Goal: Find contact information: Find contact information

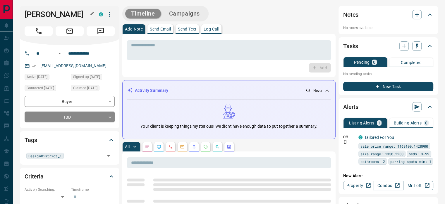
click at [90, 13] on icon "button" at bounding box center [92, 13] width 5 height 5
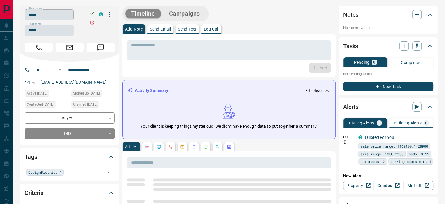
click at [57, 13] on input "*****" at bounding box center [49, 14] width 49 height 11
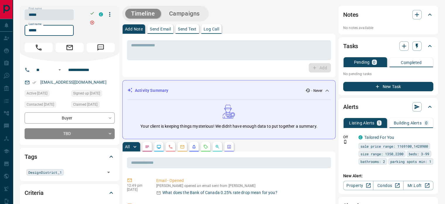
click at [49, 33] on input "*****" at bounding box center [49, 30] width 49 height 11
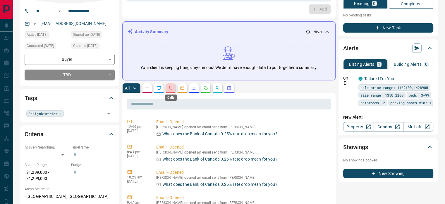
click at [169, 86] on icon "Calls" at bounding box center [170, 88] width 5 height 5
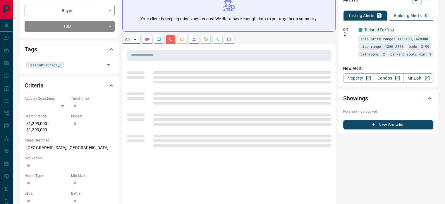
scroll to position [117, 0]
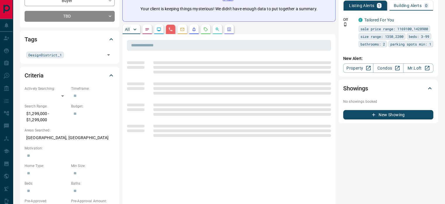
click at [46, 139] on p "[GEOGRAPHIC_DATA], [GEOGRAPHIC_DATA]" at bounding box center [70, 138] width 90 height 10
copy p "[GEOGRAPHIC_DATA], [GEOGRAPHIC_DATA]"
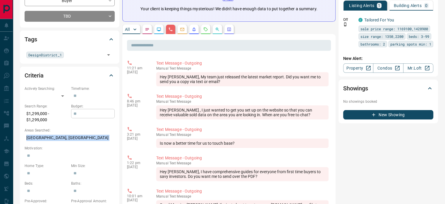
scroll to position [0, 0]
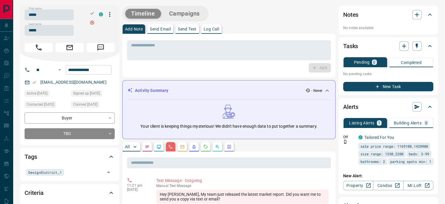
click at [89, 70] on input "**********" at bounding box center [89, 69] width 46 height 9
click at [76, 84] on link "[EMAIL_ADDRESS][DOMAIN_NAME]" at bounding box center [73, 82] width 66 height 5
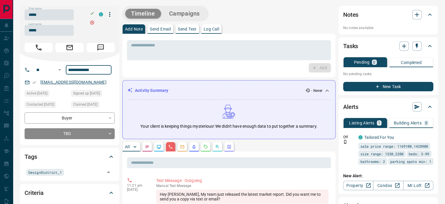
click at [76, 84] on link "[EMAIL_ADDRESS][DOMAIN_NAME]" at bounding box center [73, 82] width 66 height 5
click at [81, 84] on div "[EMAIL_ADDRESS][DOMAIN_NAME]" at bounding box center [70, 82] width 90 height 10
click at [82, 82] on div "[EMAIL_ADDRESS][DOMAIN_NAME]" at bounding box center [70, 82] width 90 height 10
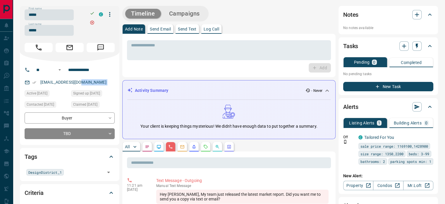
click at [82, 82] on div "[EMAIL_ADDRESS][DOMAIN_NAME]" at bounding box center [70, 82] width 90 height 10
click at [79, 82] on p "[EMAIL_ADDRESS][DOMAIN_NAME]" at bounding box center [74, 82] width 70 height 10
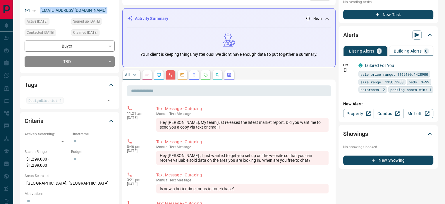
scroll to position [117, 0]
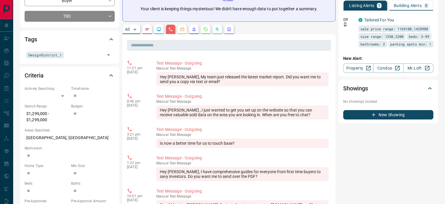
click at [59, 132] on p "Areas Searched:" at bounding box center [70, 129] width 90 height 5
click at [59, 134] on p "[GEOGRAPHIC_DATA], [GEOGRAPHIC_DATA]" at bounding box center [70, 138] width 90 height 10
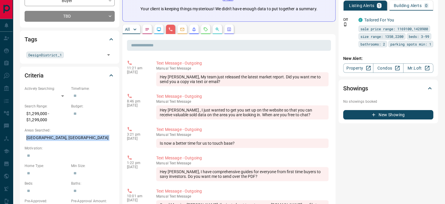
copy p "[GEOGRAPHIC_DATA], [GEOGRAPHIC_DATA]"
